Goal: Use online tool/utility

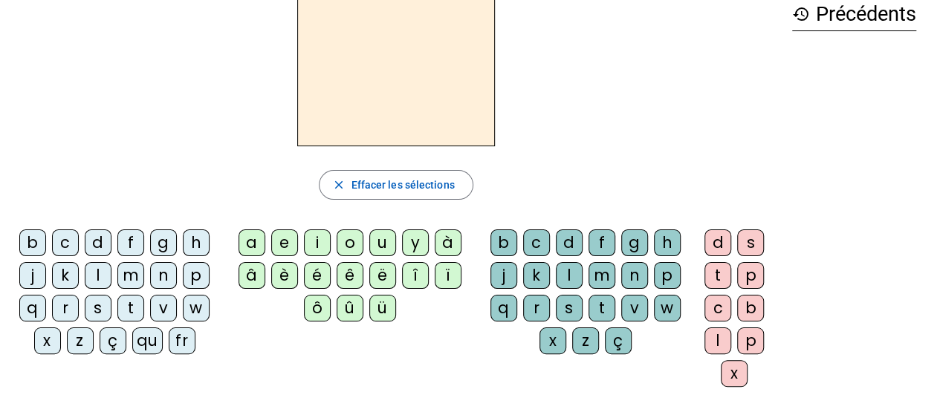
scroll to position [80, 0]
click at [166, 271] on div "n" at bounding box center [163, 275] width 27 height 27
click at [342, 241] on div "o" at bounding box center [350, 242] width 27 height 27
click at [600, 304] on div "t" at bounding box center [601, 307] width 27 height 27
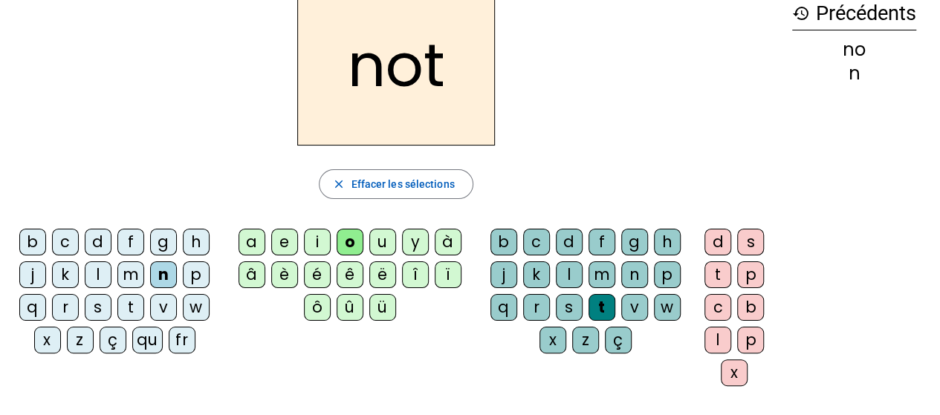
scroll to position [0, 0]
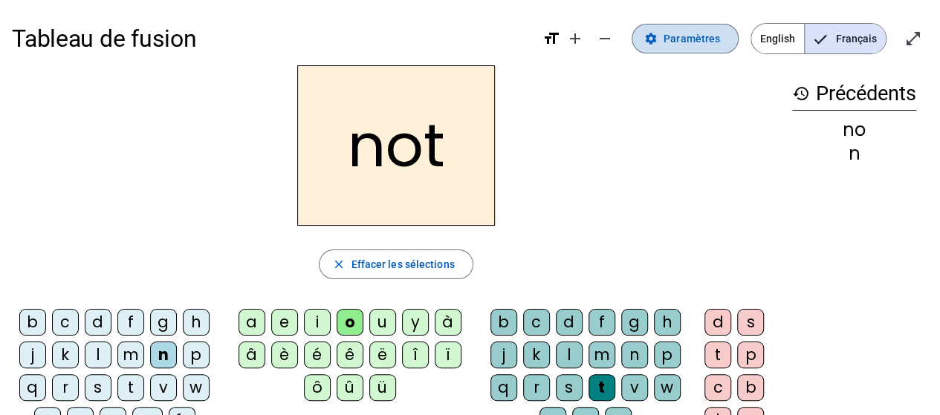
click at [707, 41] on span "Paramètres" at bounding box center [691, 39] width 56 height 18
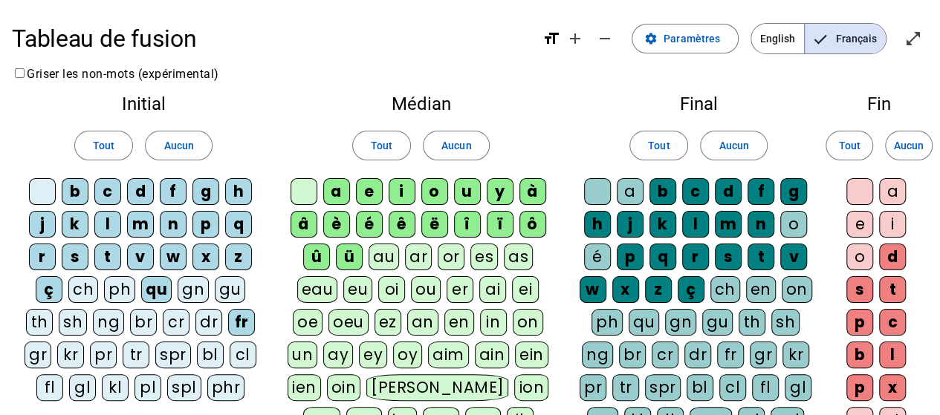
click at [857, 219] on div "e" at bounding box center [859, 224] width 27 height 27
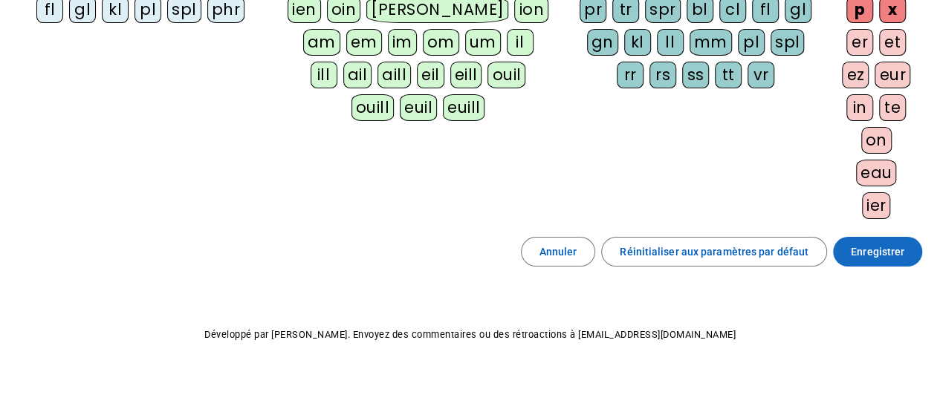
click at [845, 247] on span at bounding box center [877, 252] width 89 height 36
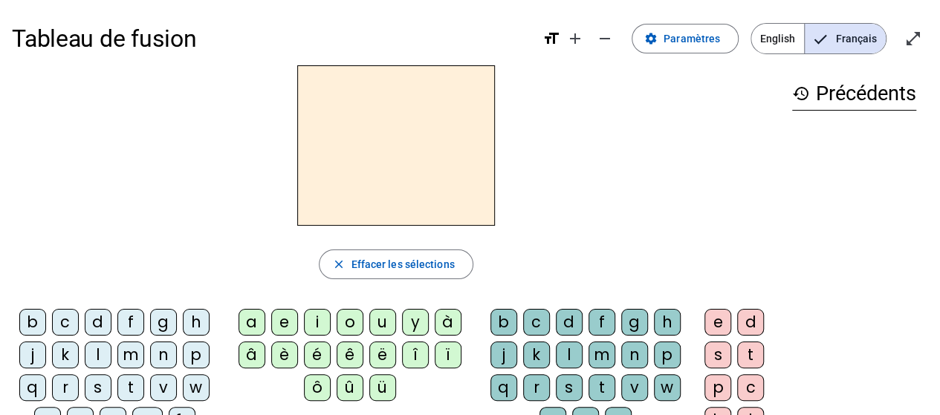
scroll to position [145, 0]
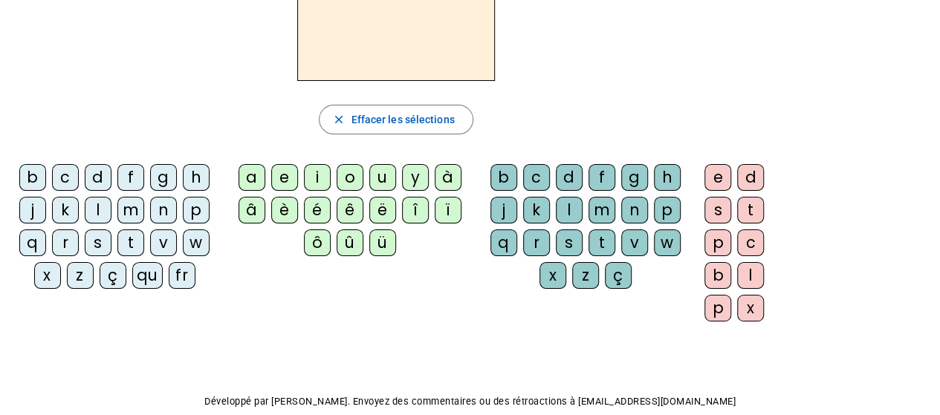
click at [156, 212] on div "n" at bounding box center [163, 210] width 27 height 27
click at [352, 175] on div "o" at bounding box center [350, 177] width 27 height 27
click at [592, 241] on div "t" at bounding box center [601, 243] width 27 height 27
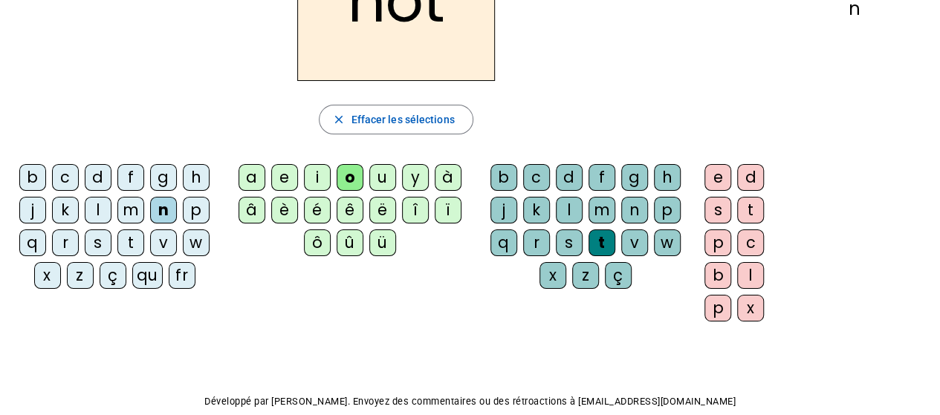
click at [717, 176] on div "e" at bounding box center [717, 177] width 27 height 27
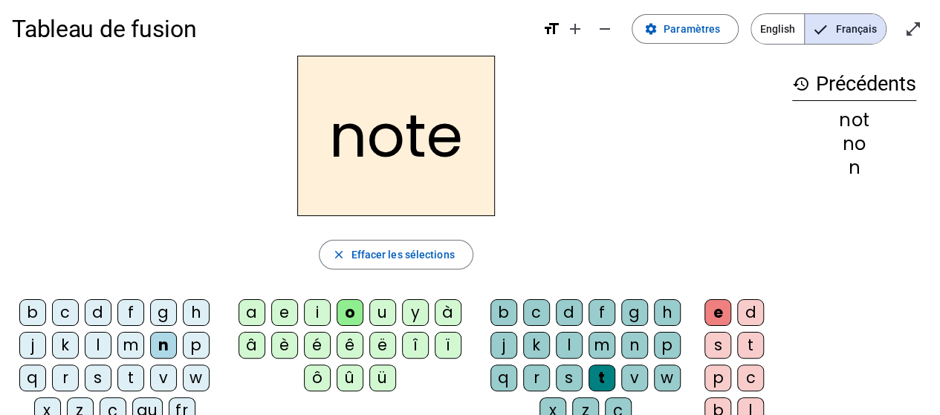
scroll to position [10, 0]
click at [163, 374] on div "v" at bounding box center [163, 377] width 27 height 27
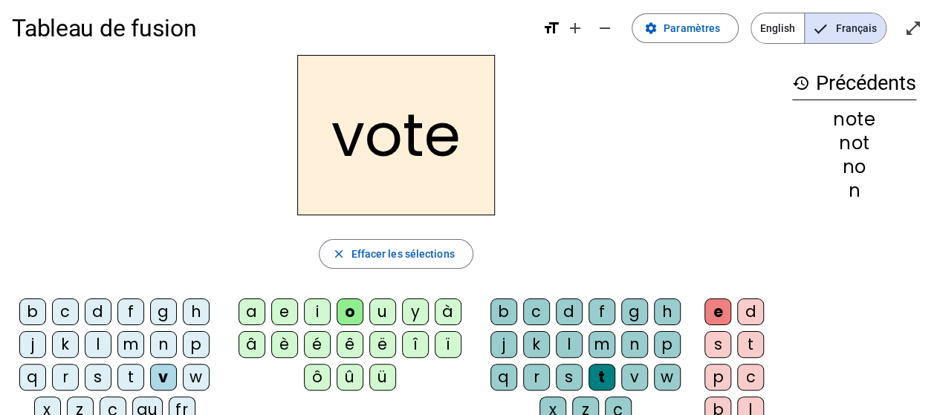
click at [314, 311] on div "i" at bounding box center [317, 312] width 27 height 27
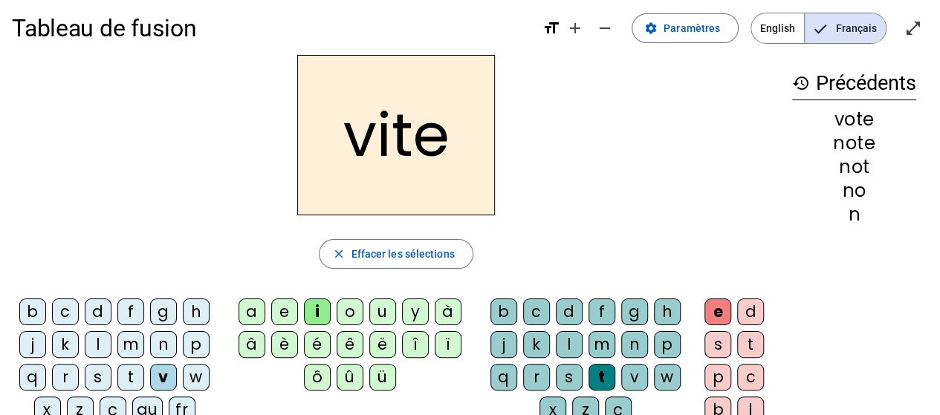
click at [568, 307] on div "d" at bounding box center [569, 312] width 27 height 27
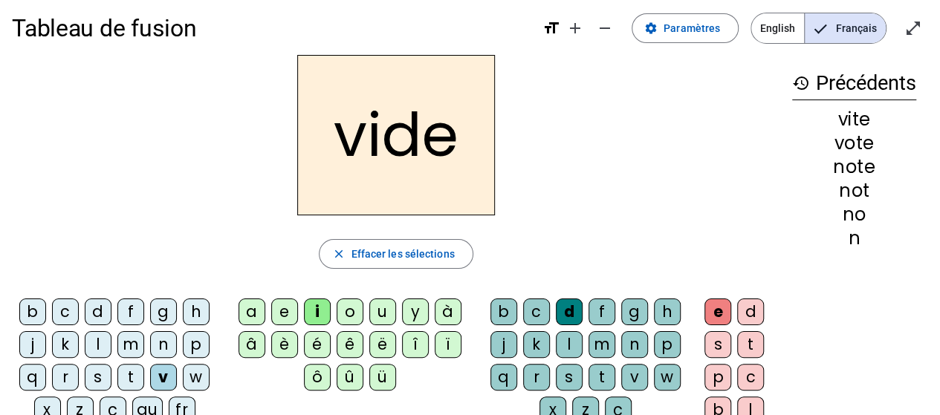
click at [65, 378] on div "r" at bounding box center [65, 377] width 27 height 27
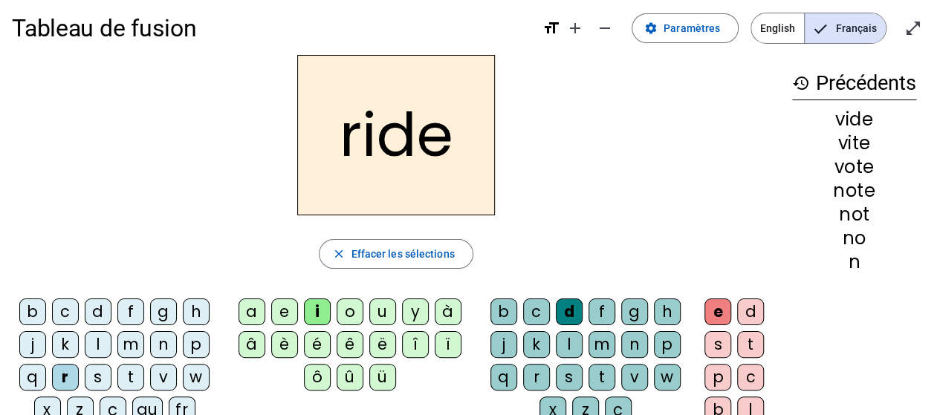
click at [389, 311] on div "u" at bounding box center [382, 312] width 27 height 27
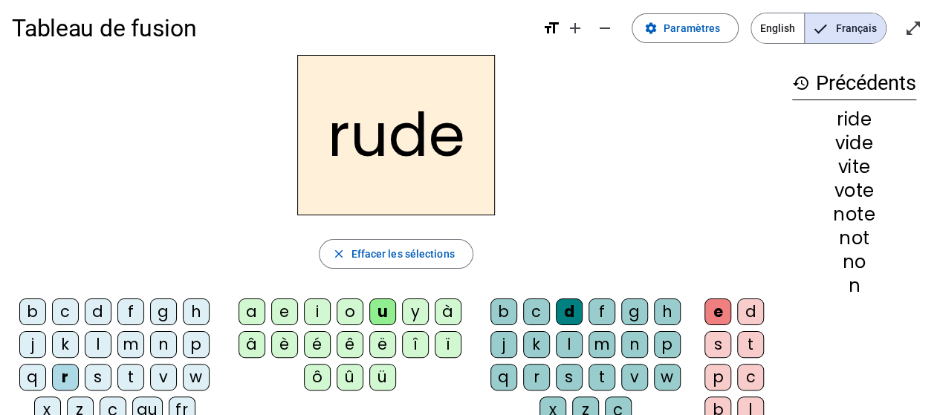
click at [574, 377] on div "s" at bounding box center [569, 377] width 27 height 27
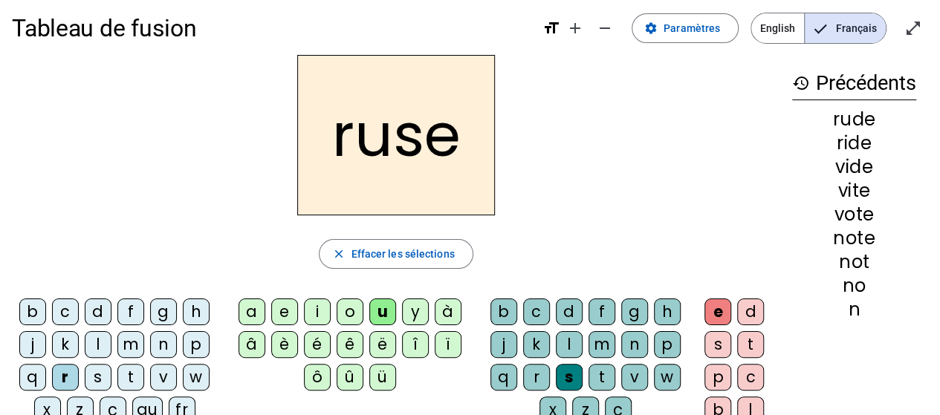
click at [130, 345] on div "m" at bounding box center [130, 344] width 27 height 27
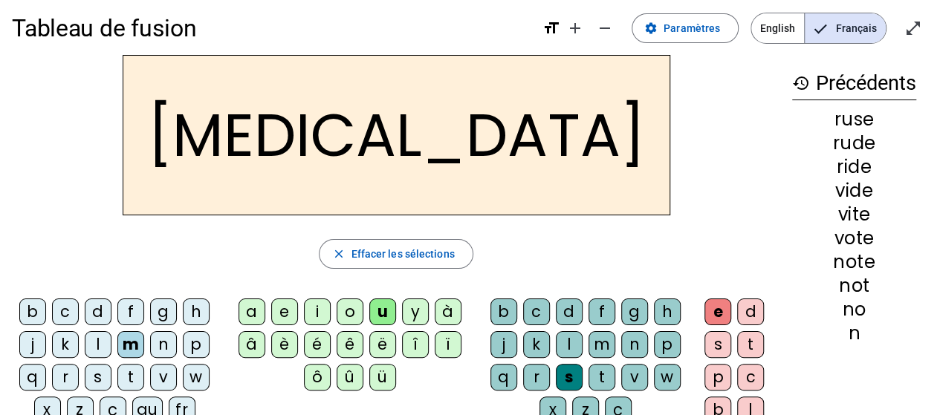
click at [31, 310] on div "b" at bounding box center [32, 312] width 27 height 27
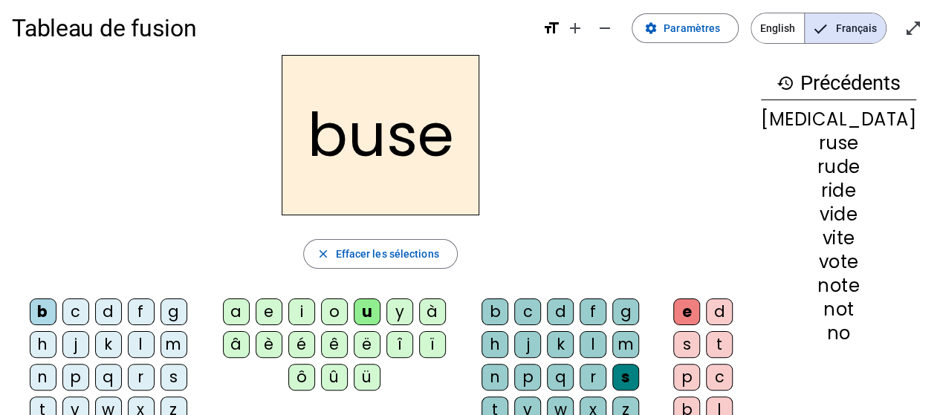
click at [314, 311] on div "i" at bounding box center [301, 312] width 27 height 27
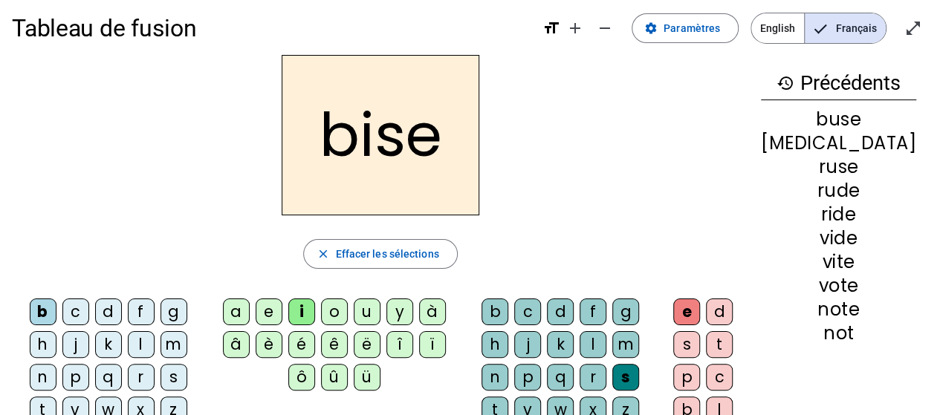
click at [250, 307] on div "a" at bounding box center [236, 312] width 27 height 27
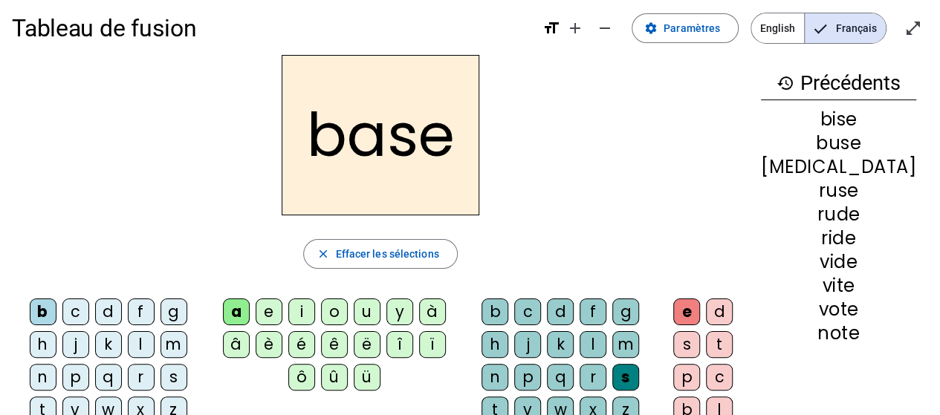
scroll to position [80, 0]
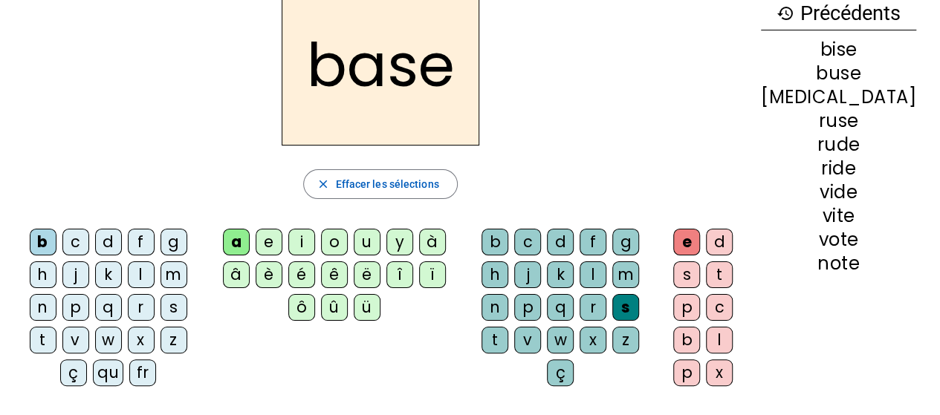
click at [700, 239] on div "e" at bounding box center [686, 242] width 27 height 27
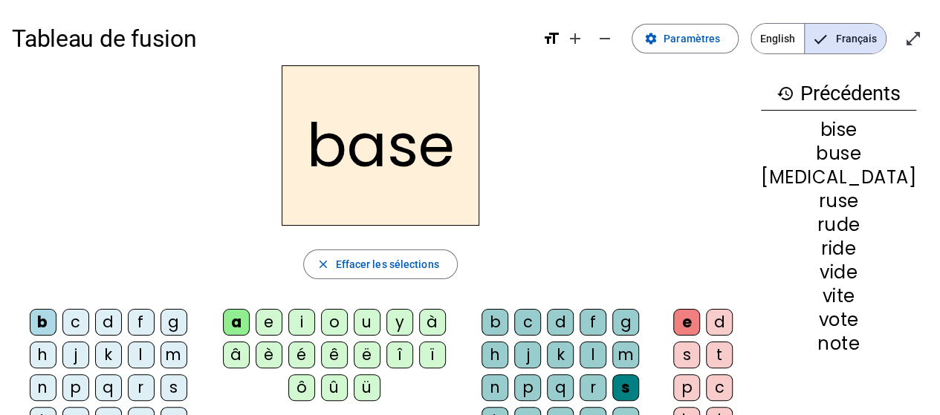
click at [89, 374] on div "p" at bounding box center [75, 387] width 27 height 27
